Goal: Information Seeking & Learning: Learn about a topic

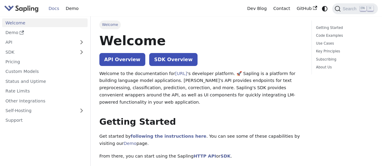
click at [126, 63] on link "API Overview" at bounding box center [122, 59] width 46 height 13
click at [286, 8] on link "Contact" at bounding box center [282, 8] width 24 height 9
click at [30, 9] on img "Main" at bounding box center [21, 8] width 34 height 9
click at [14, 59] on link "Pricing" at bounding box center [44, 62] width 85 height 9
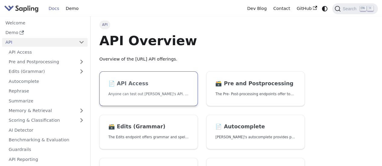
click at [120, 90] on link "📄️ API Access Anyone can test out Sapling's API. To get started with the API, s…" at bounding box center [148, 88] width 98 height 35
